Goal: Task Accomplishment & Management: Use online tool/utility

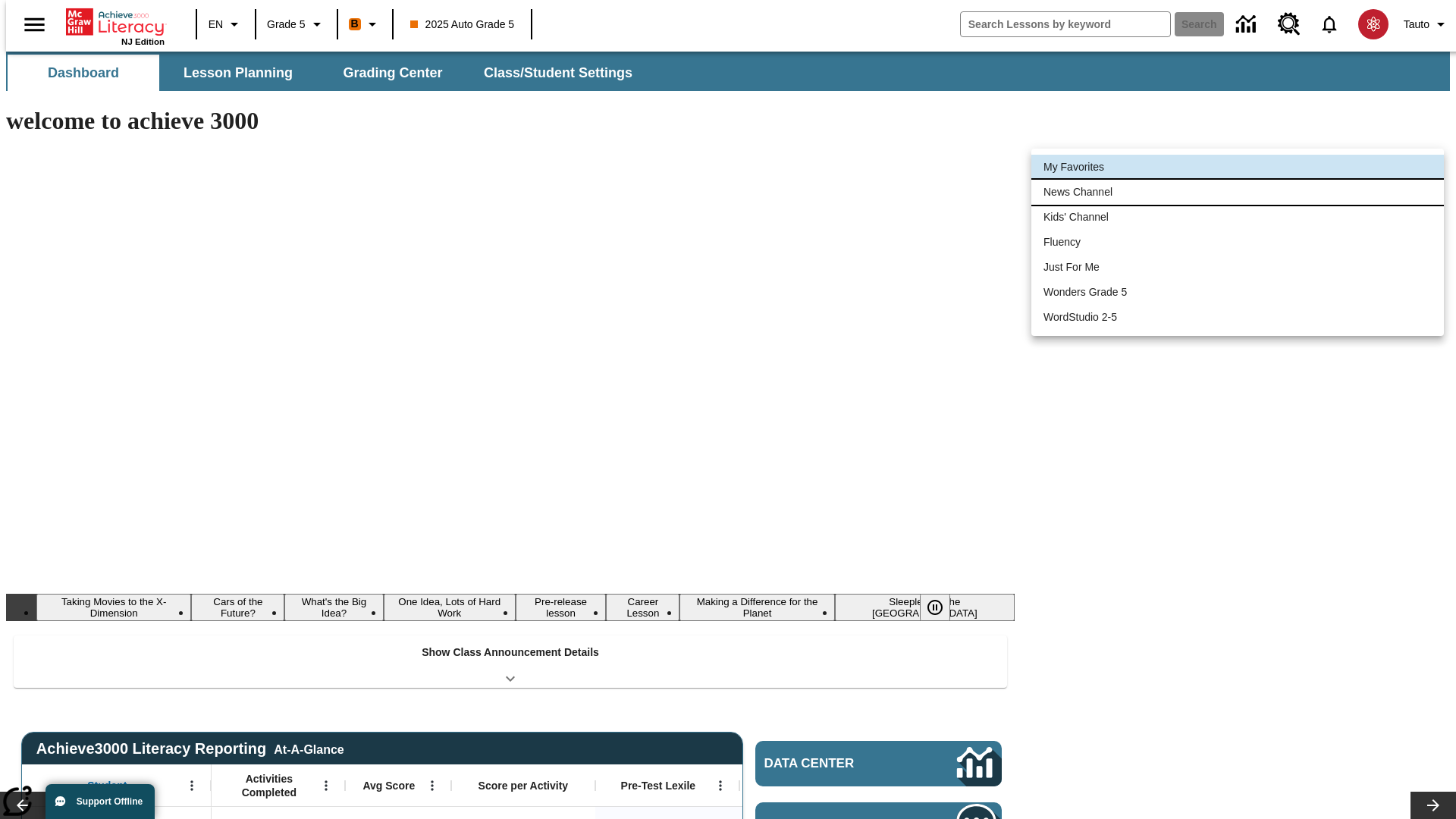
click at [1238, 192] on li "News Channel" at bounding box center [1238, 193] width 413 height 25
type input "120"
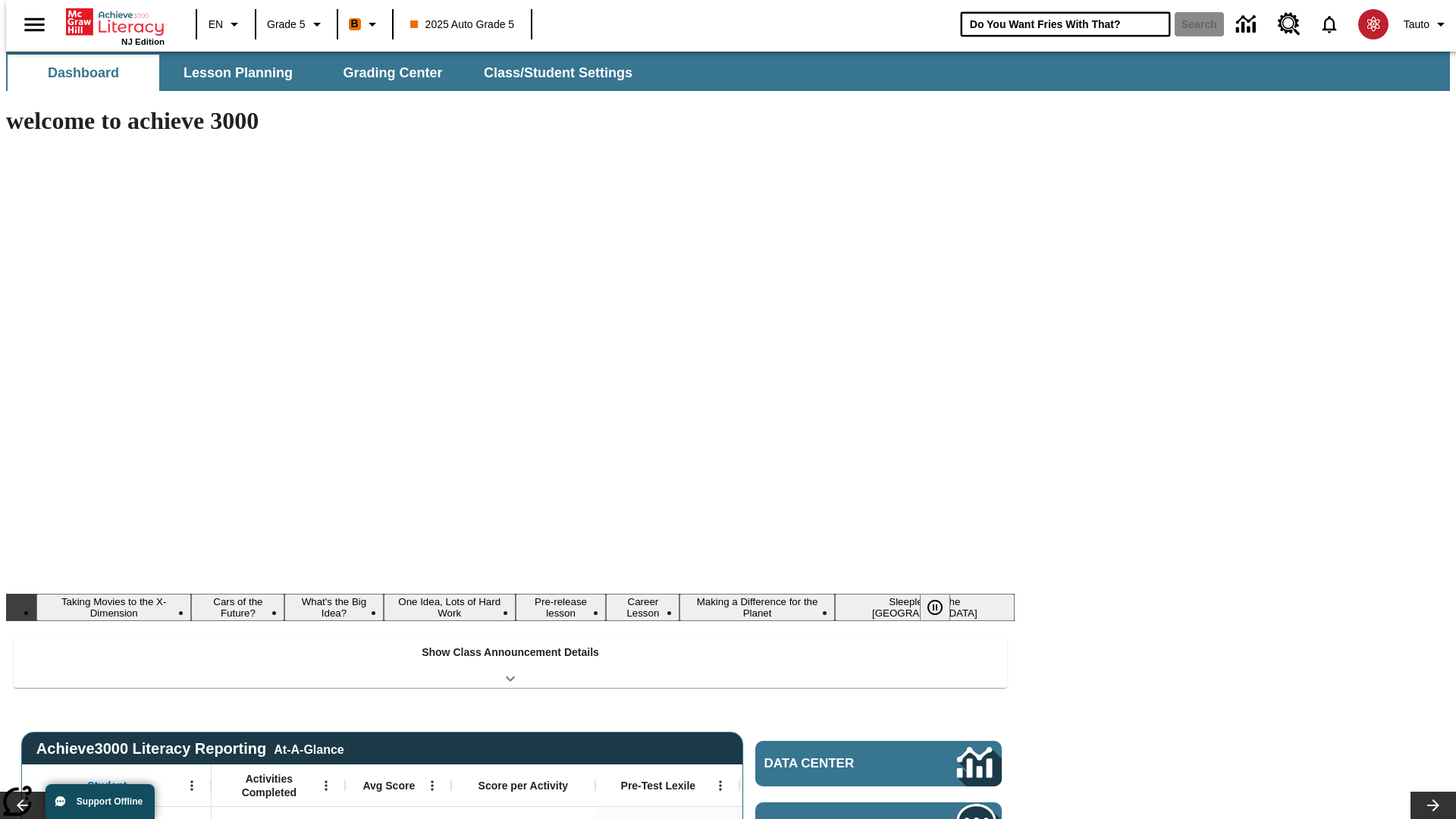
type input "Do You Want Fries With That?"
click at [1190, 24] on button "Search" at bounding box center [1200, 23] width 49 height 24
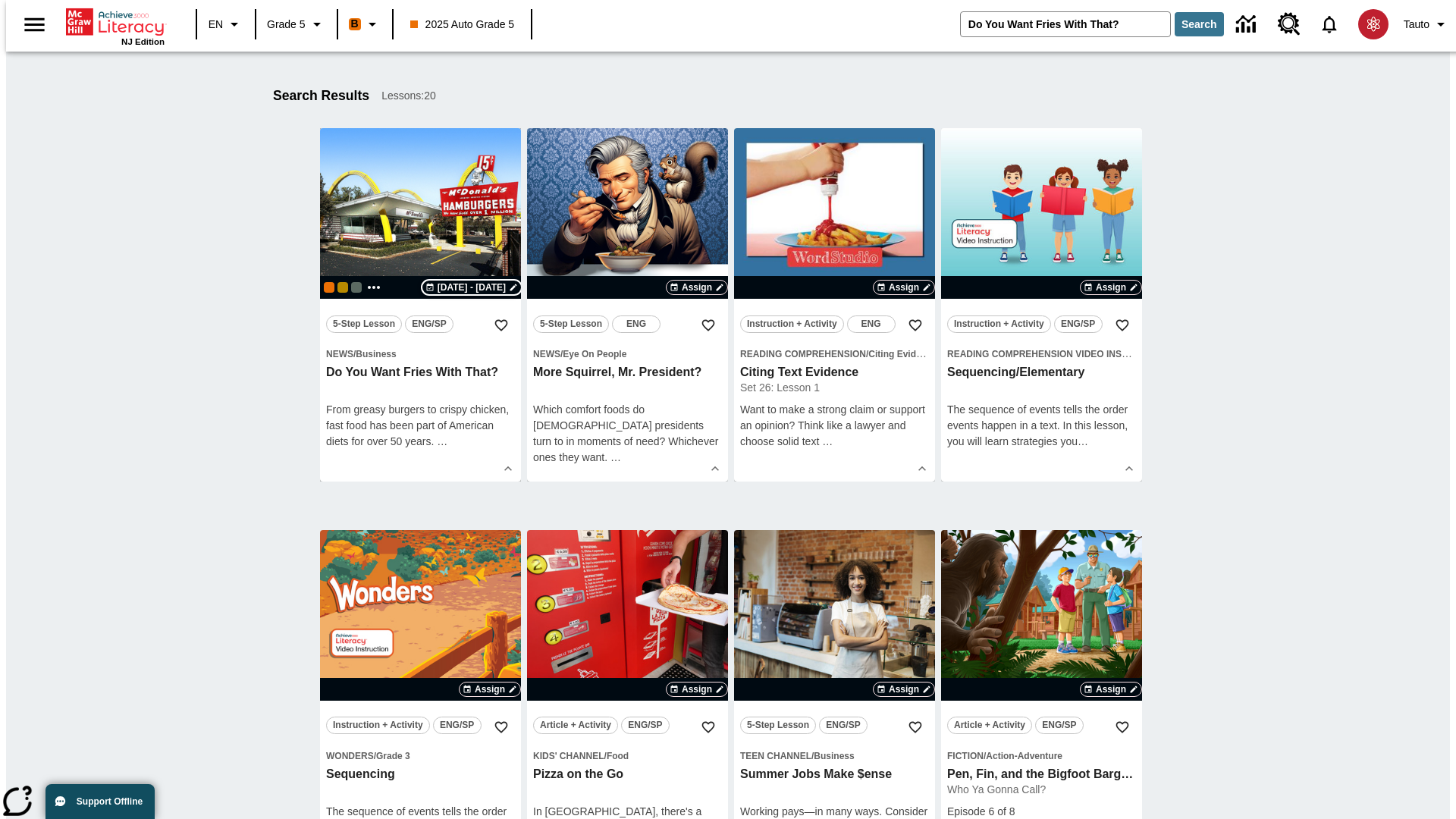
click at [472, 288] on span "[DATE] - [DATE]" at bounding box center [472, 288] width 68 height 14
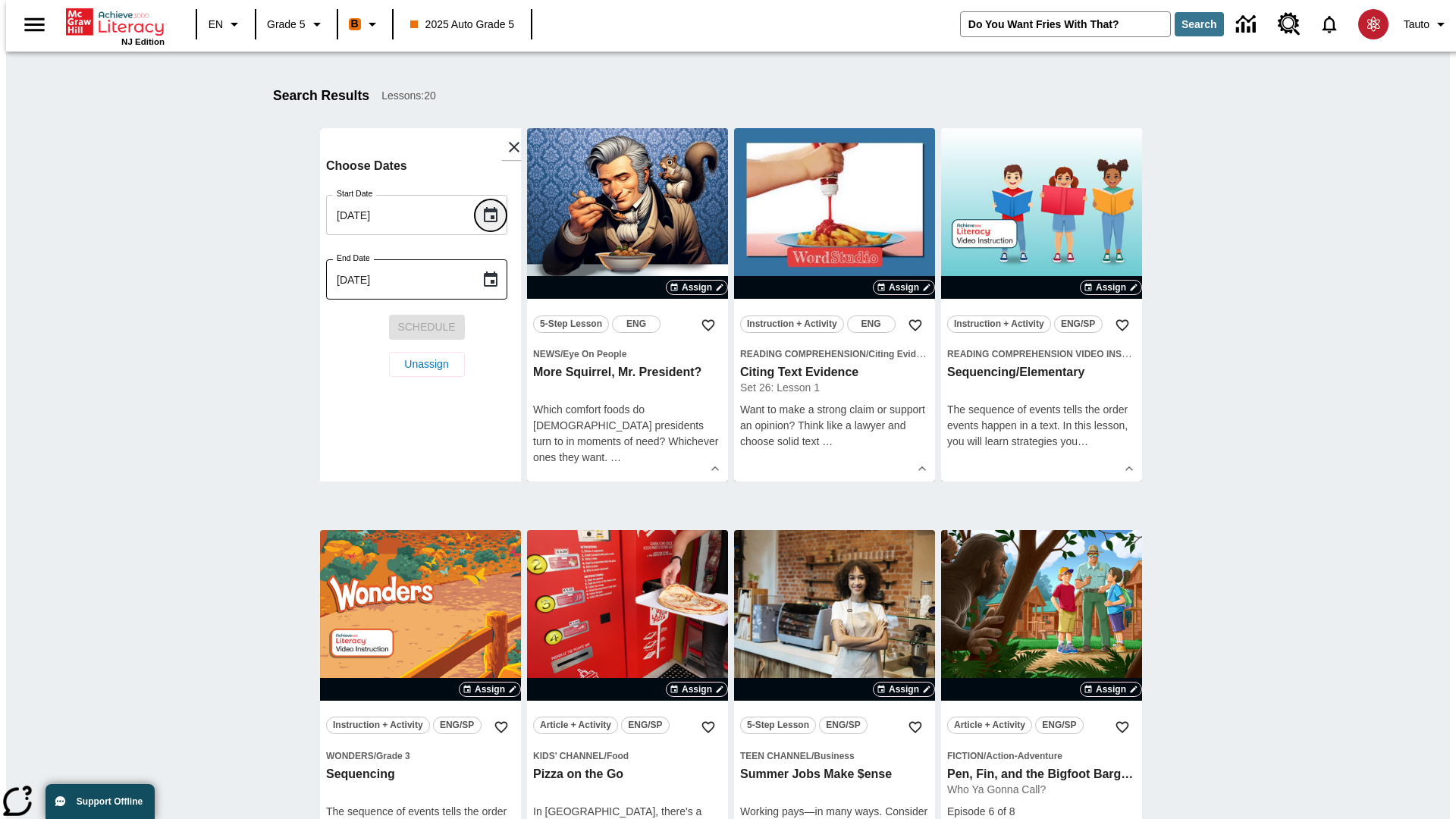
click at [496, 214] on icon "Choose date, selected date is Aug 11, 2025" at bounding box center [491, 215] width 14 height 16
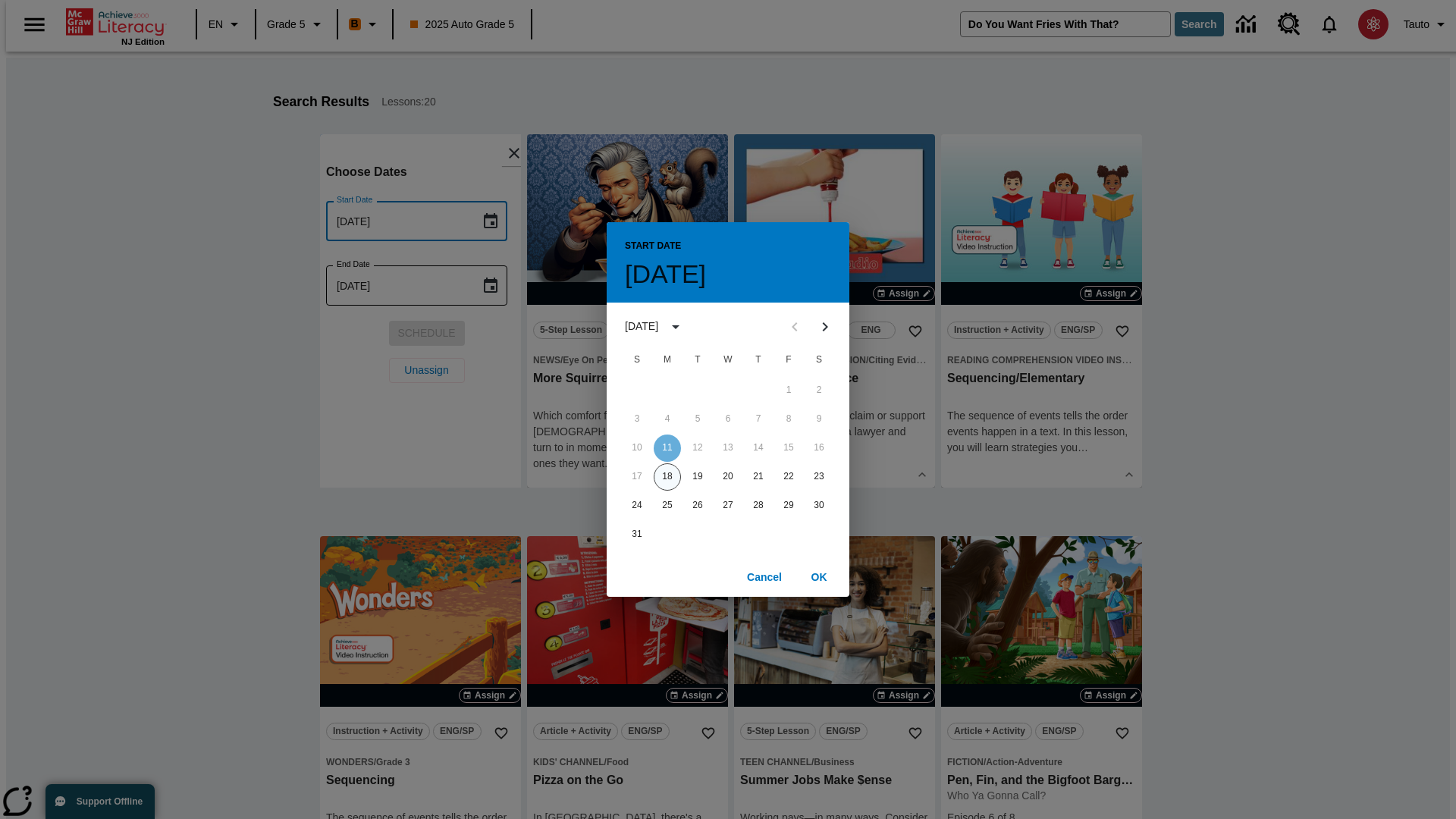
click at [667, 477] on button "18" at bounding box center [667, 478] width 27 height 27
click at [819, 576] on button "OK" at bounding box center [819, 577] width 49 height 28
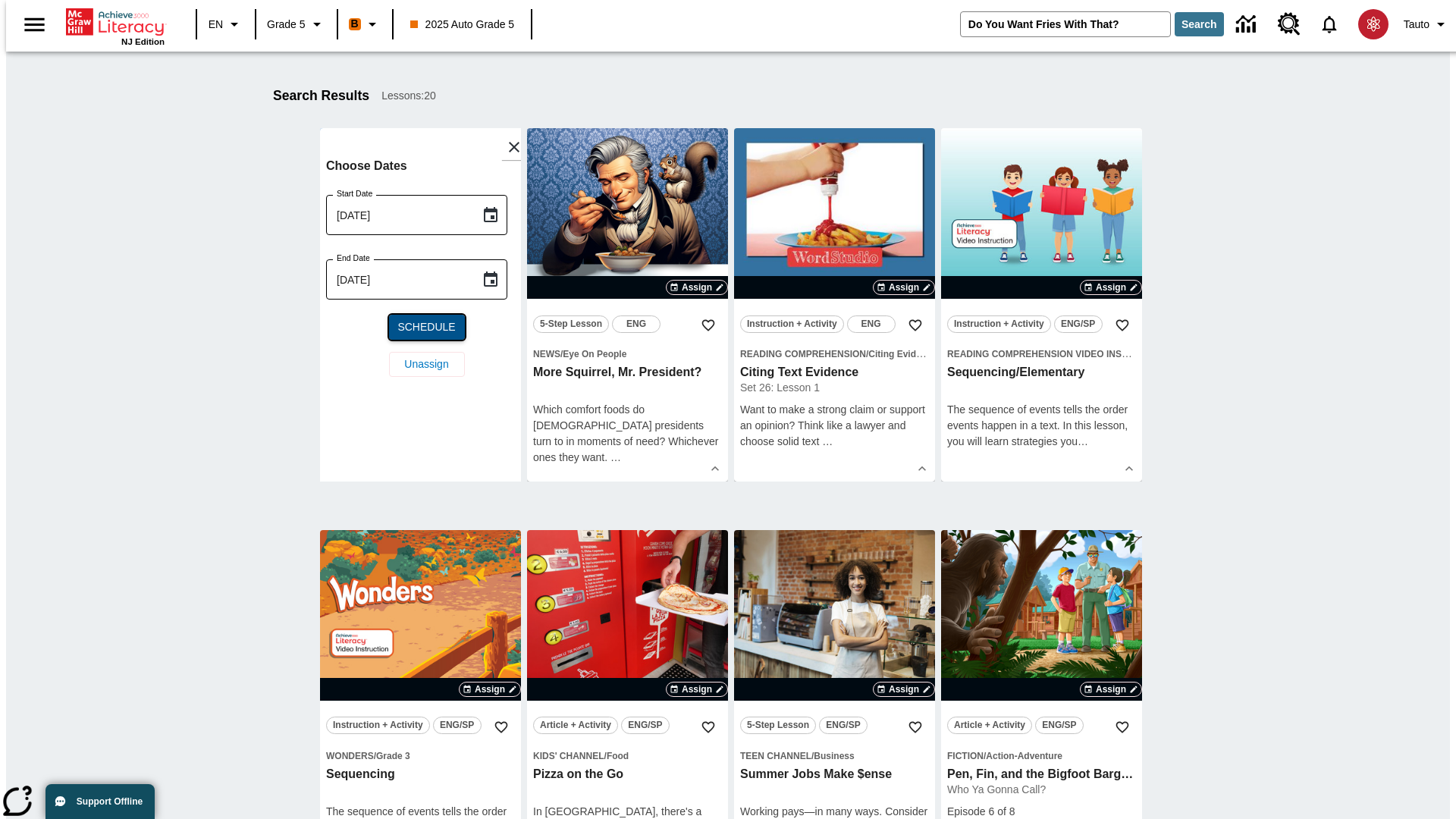
click at [420, 327] on span "Schedule" at bounding box center [426, 327] width 58 height 16
